Goal: Navigation & Orientation: Locate item on page

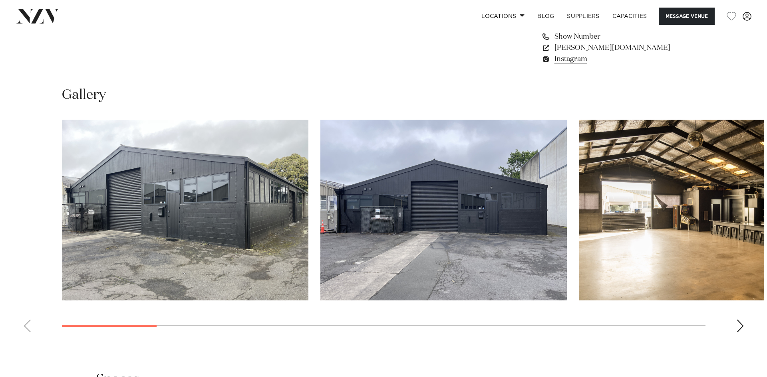
scroll to position [719, 0]
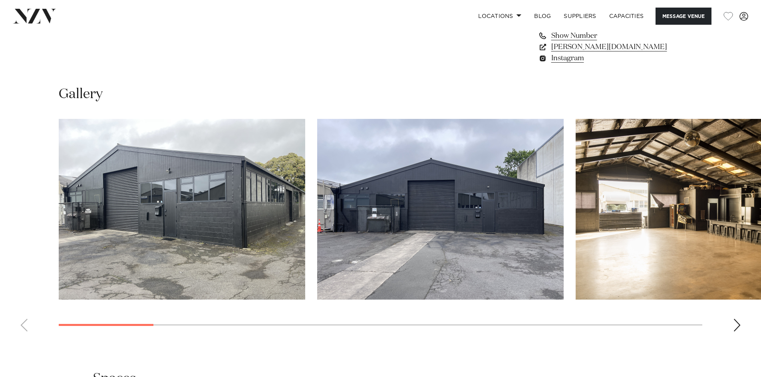
click at [214, 188] on img "1 / 17" at bounding box center [182, 209] width 246 height 181
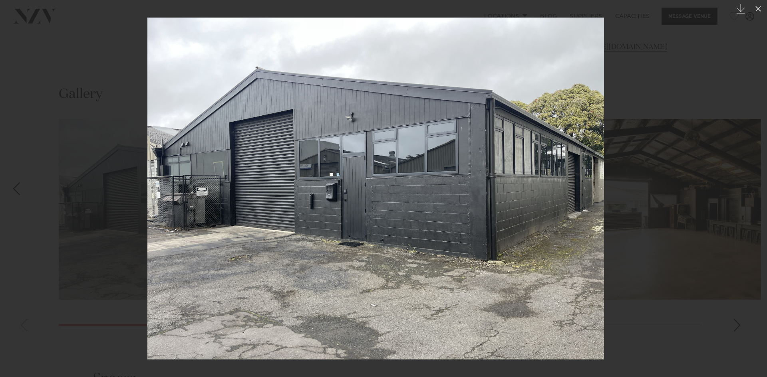
drag, startPoint x: 588, startPoint y: 172, endPoint x: 555, endPoint y: 176, distance: 34.2
click at [555, 176] on img at bounding box center [375, 189] width 456 height 342
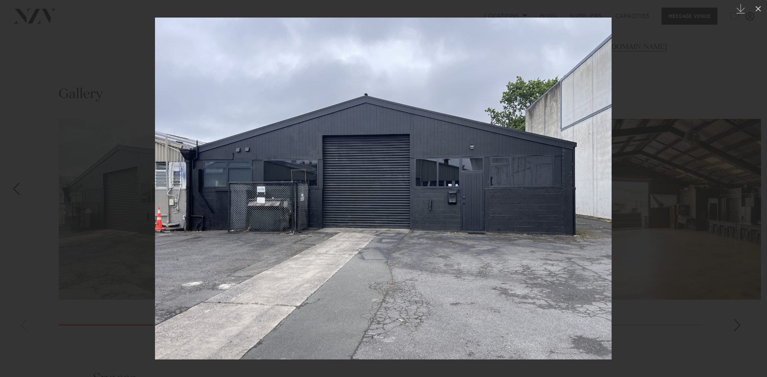
click at [555, 176] on img at bounding box center [383, 189] width 456 height 342
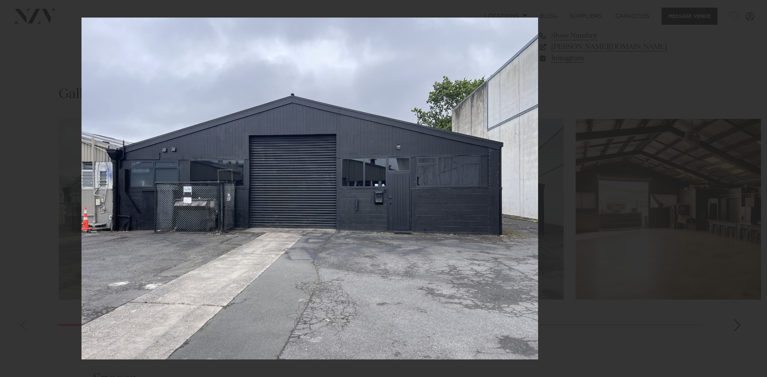
drag, startPoint x: 568, startPoint y: 182, endPoint x: 489, endPoint y: 183, distance: 79.1
click at [489, 183] on img at bounding box center [309, 189] width 456 height 342
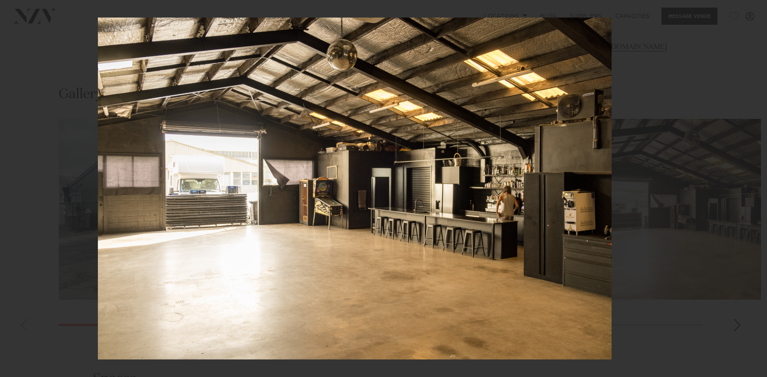
drag, startPoint x: 558, startPoint y: 182, endPoint x: 470, endPoint y: 190, distance: 88.2
click at [470, 190] on img at bounding box center [354, 189] width 513 height 342
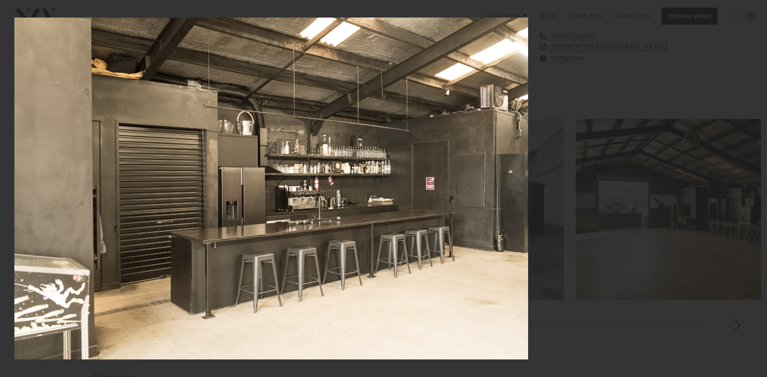
drag, startPoint x: 533, startPoint y: 189, endPoint x: 414, endPoint y: 200, distance: 119.5
click at [414, 200] on img at bounding box center [270, 189] width 513 height 342
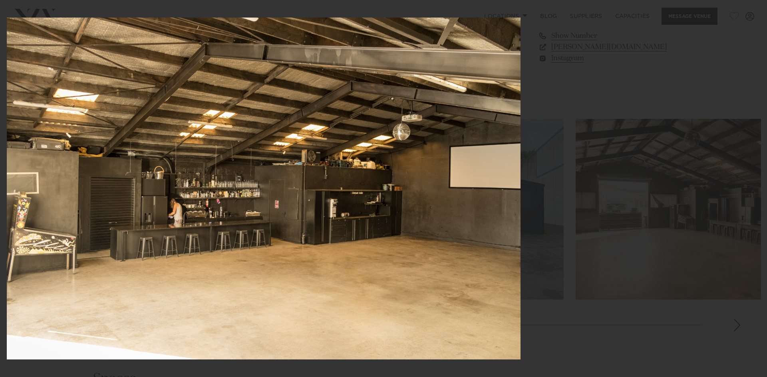
drag, startPoint x: 528, startPoint y: 215, endPoint x: 399, endPoint y: 216, distance: 129.4
click at [399, 216] on img at bounding box center [263, 189] width 513 height 342
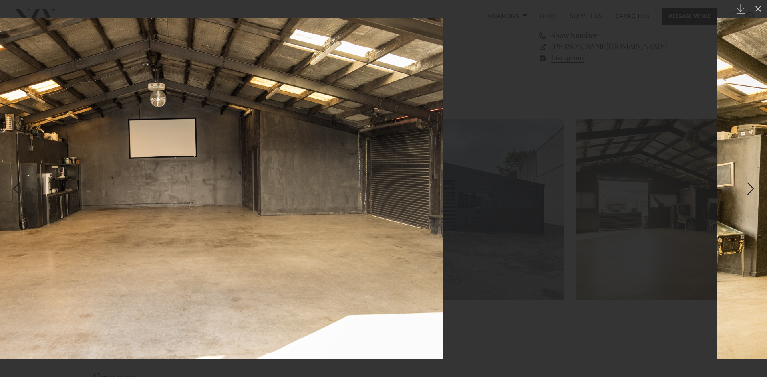
drag, startPoint x: 529, startPoint y: 226, endPoint x: 331, endPoint y: 252, distance: 198.8
click at [331, 252] on img at bounding box center [186, 189] width 513 height 342
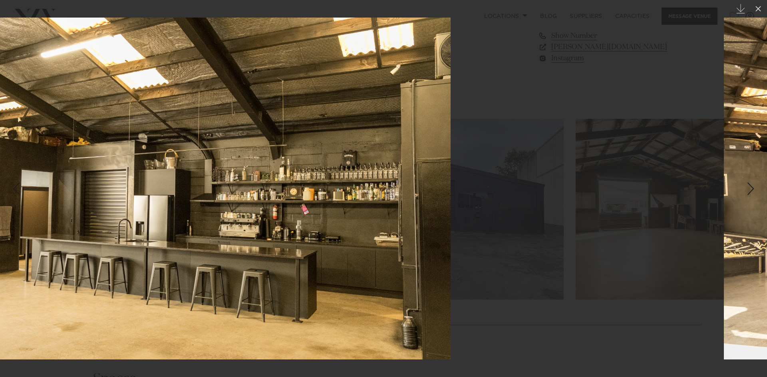
drag, startPoint x: 490, startPoint y: 250, endPoint x: 270, endPoint y: 265, distance: 220.1
click at [271, 266] on img at bounding box center [193, 189] width 513 height 342
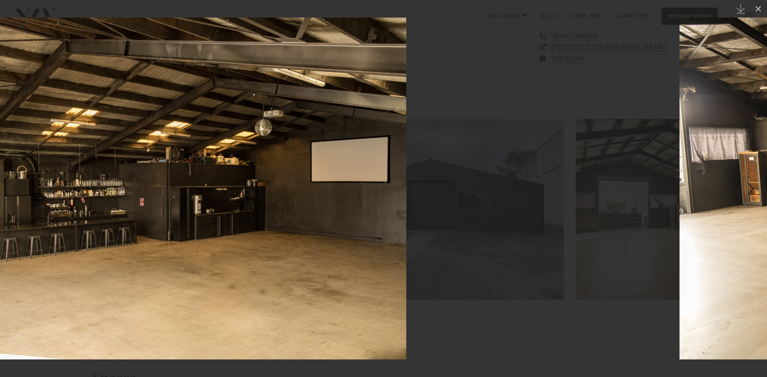
drag, startPoint x: 590, startPoint y: 228, endPoint x: 352, endPoint y: 258, distance: 239.7
click at [352, 258] on img at bounding box center [149, 189] width 513 height 342
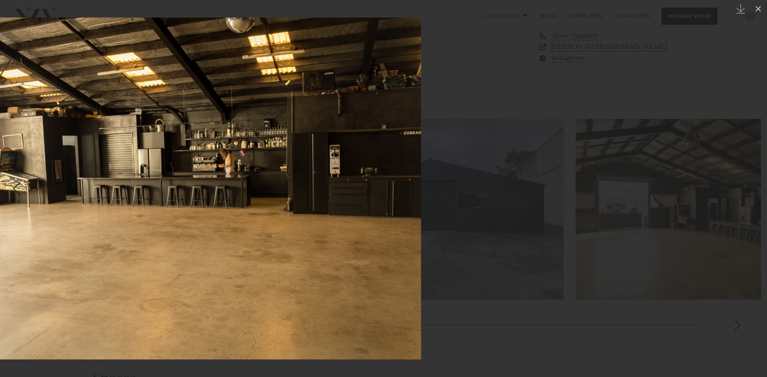
drag, startPoint x: 518, startPoint y: 243, endPoint x: 292, endPoint y: 272, distance: 228.3
click at [292, 272] on img at bounding box center [163, 189] width 513 height 342
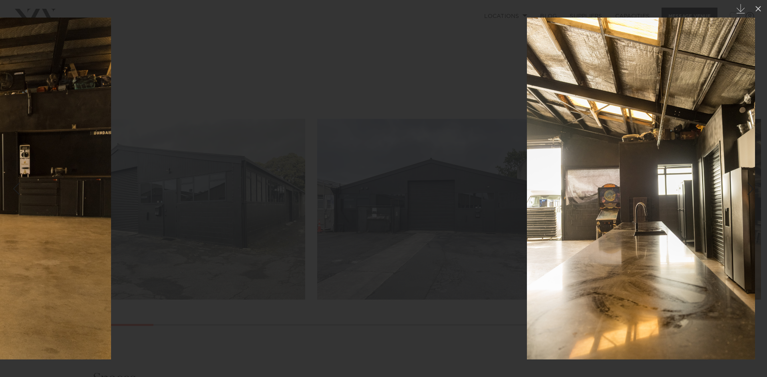
drag, startPoint x: 438, startPoint y: 256, endPoint x: 693, endPoint y: 244, distance: 255.0
click at [693, 244] on img at bounding box center [641, 189] width 228 height 342
